Goal: Find specific page/section: Find specific page/section

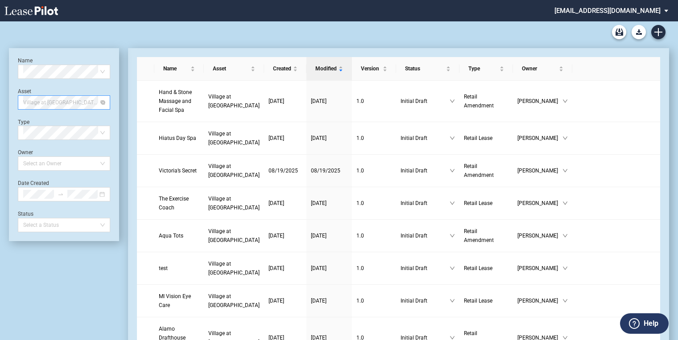
click at [103, 105] on span "Village at [GEOGRAPHIC_DATA]" at bounding box center [64, 102] width 82 height 13
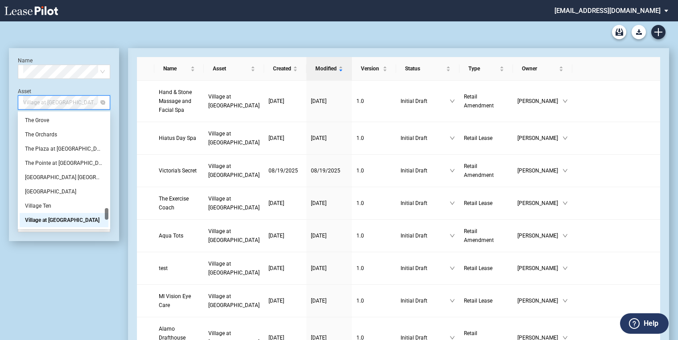
drag, startPoint x: 65, startPoint y: 107, endPoint x: 68, endPoint y: 103, distance: 5.1
click at [65, 107] on span "Village at [GEOGRAPHIC_DATA]" at bounding box center [64, 102] width 82 height 13
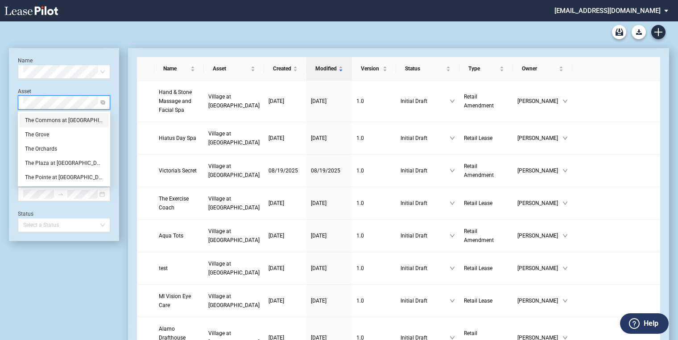
scroll to position [0, 0]
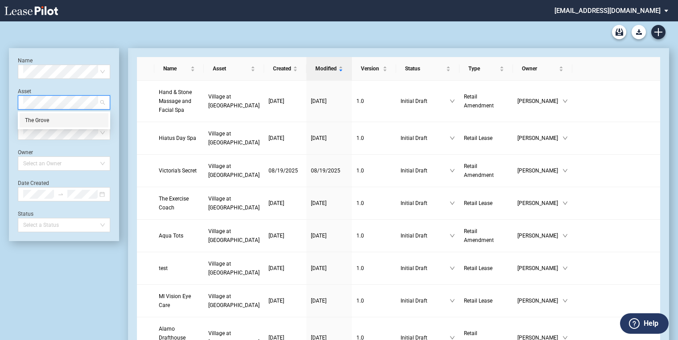
click at [50, 119] on div "The Grove" at bounding box center [64, 120] width 78 height 9
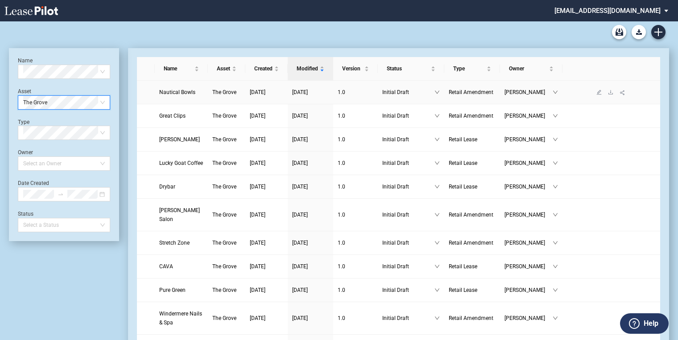
click at [191, 91] on span "Nautical Bowls" at bounding box center [177, 92] width 36 height 6
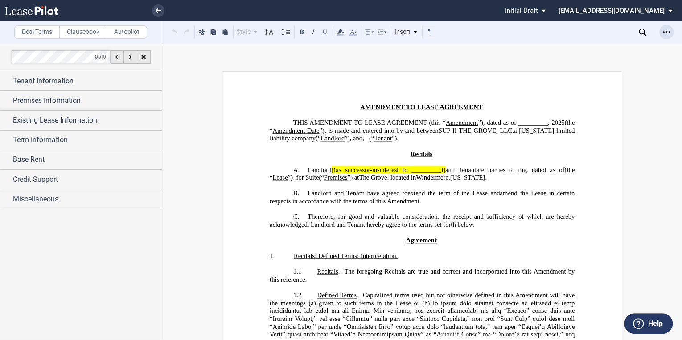
click at [666, 32] on icon "Open Lease options menu" at bounding box center [666, 32] width 7 height 7
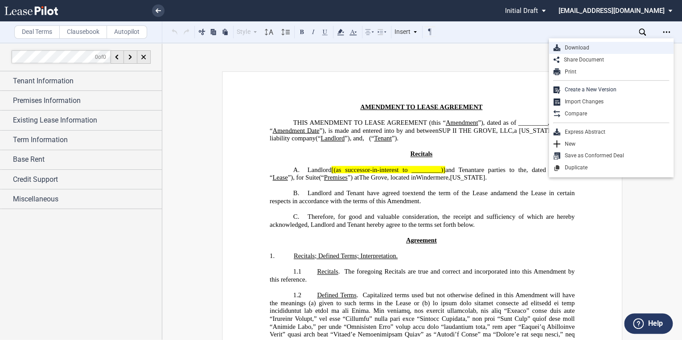
click at [577, 50] on div "Download" at bounding box center [615, 48] width 109 height 8
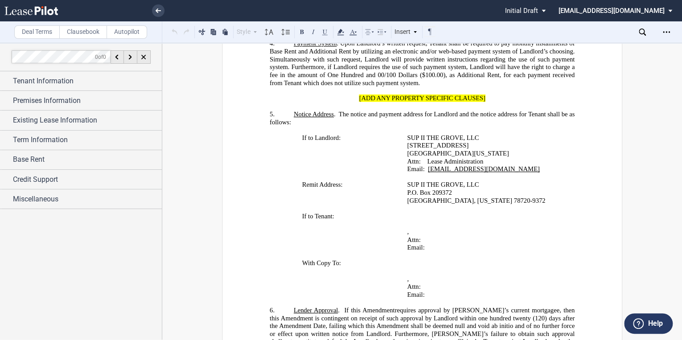
click at [404, 252] on td "﻿ ﻿ ﻿ ﻿ ﻿ ﻿ , ﻿ ﻿ ﻿ ﻿ Attn: ﻿ ﻿ Email: ﻿ ﻿ ﻿" at bounding box center [482, 231] width 157 height 39
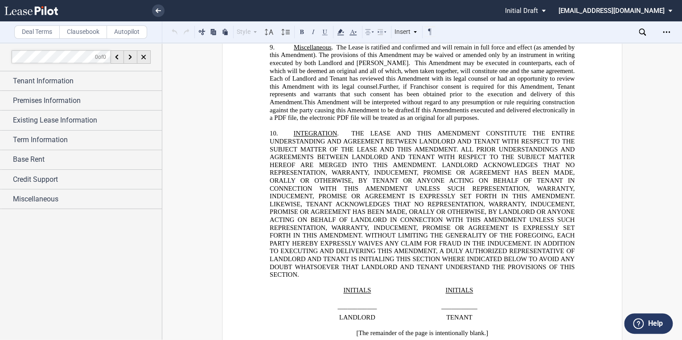
scroll to position [1213, 0]
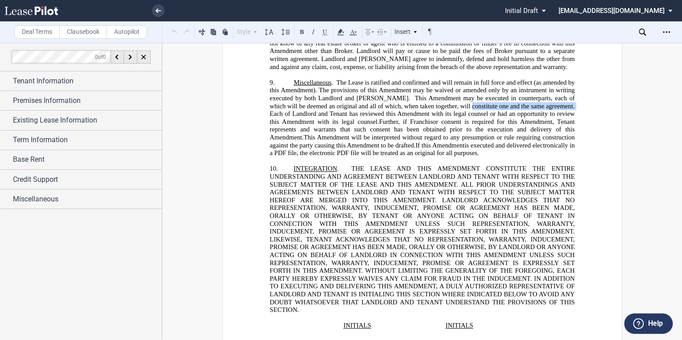
drag, startPoint x: 573, startPoint y: 137, endPoint x: 468, endPoint y: 136, distance: 104.4
click at [468, 118] on span "Amendment may be executed in counterparts, each of which will be deemed an orig…" at bounding box center [423, 106] width 307 height 23
click at [51, 12] on icon at bounding box center [31, 10] width 54 height 9
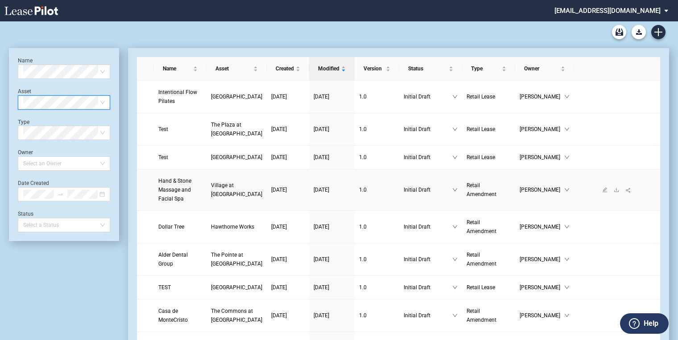
click at [220, 198] on link "Village at [GEOGRAPHIC_DATA]" at bounding box center [236, 190] width 51 height 18
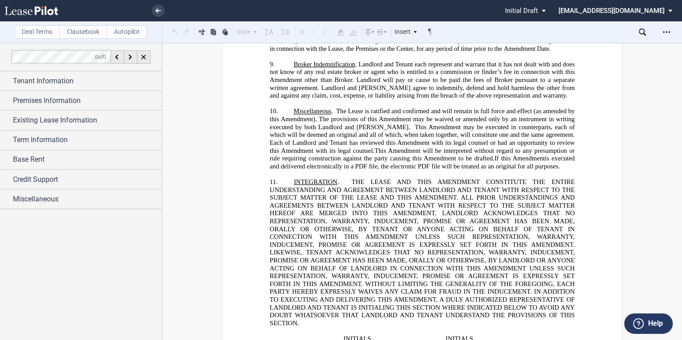
scroll to position [1463, 0]
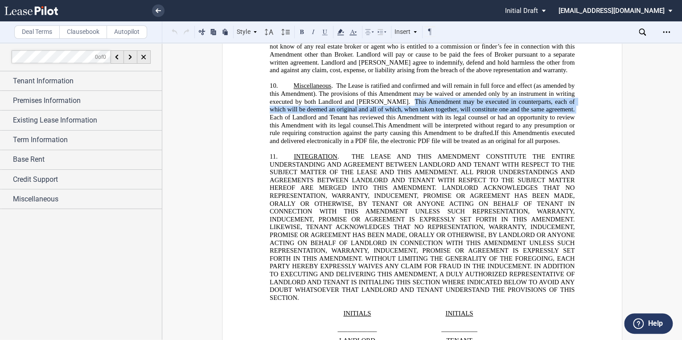
drag, startPoint x: 333, startPoint y: 139, endPoint x: 446, endPoint y: 123, distance: 114.5
click at [446, 123] on p "10. Miscellaneous . The Lease is ratified and confirmed and will remain in full…" at bounding box center [422, 114] width 305 height 63
drag, startPoint x: 446, startPoint y: 123, endPoint x: 451, endPoint y: 124, distance: 5.4
copy p "This ﻿ ﻿ ﻿ ﻿ Amendment may be executed in counterparts, each of which will be d…"
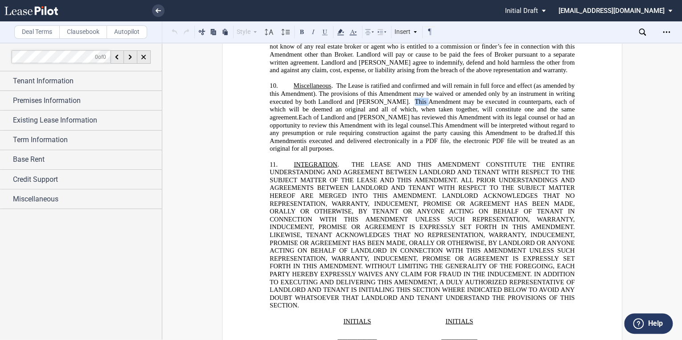
click at [40, 13] on icon at bounding box center [31, 10] width 54 height 9
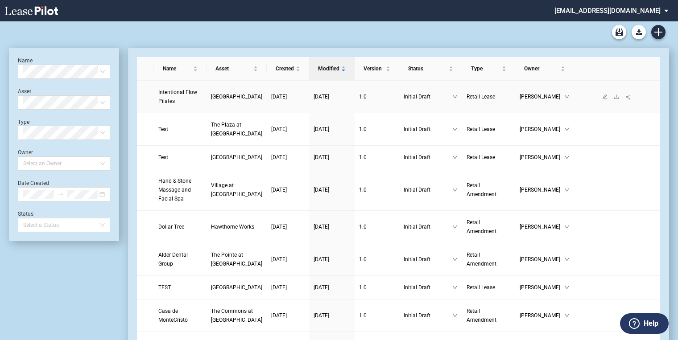
click at [173, 93] on span "Intentional Flow Pilates" at bounding box center [177, 96] width 39 height 15
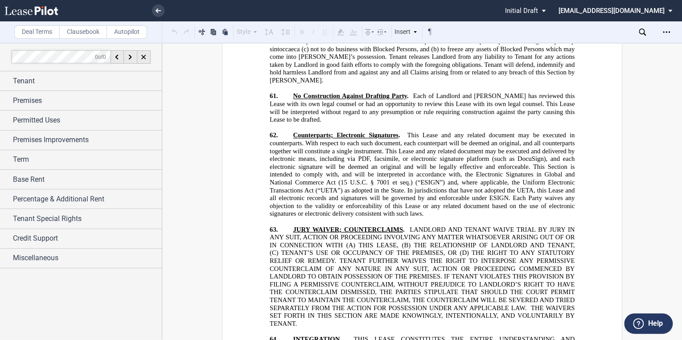
scroll to position [15552, 0]
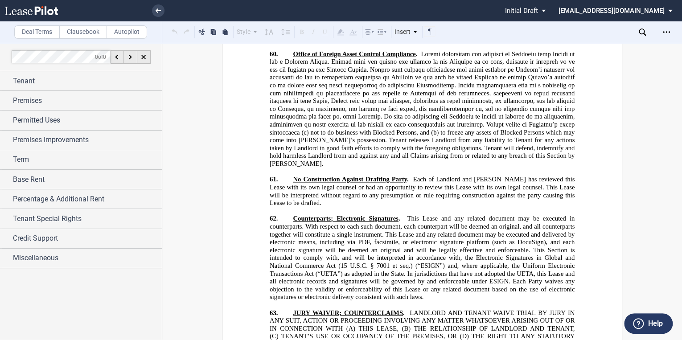
click at [37, 9] on icon at bounding box center [31, 10] width 54 height 9
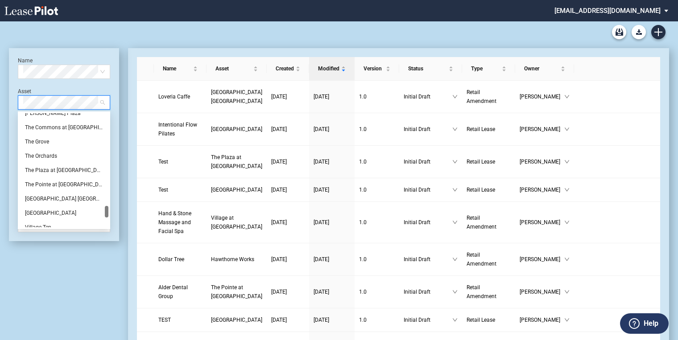
scroll to position [892, 0]
click at [40, 139] on div "The Grove" at bounding box center [64, 141] width 78 height 9
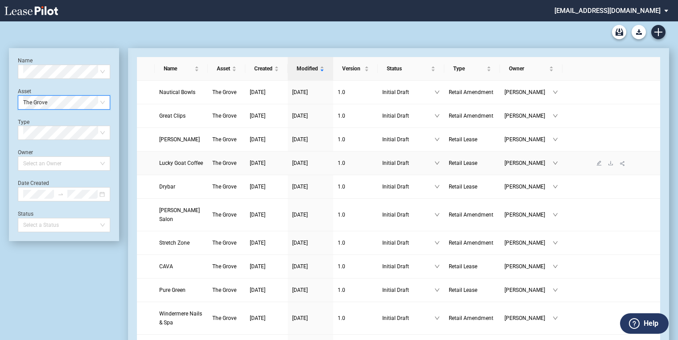
click at [178, 166] on span "Lucky Goat Coffee" at bounding box center [181, 163] width 44 height 6
